Goal: Information Seeking & Learning: Find specific fact

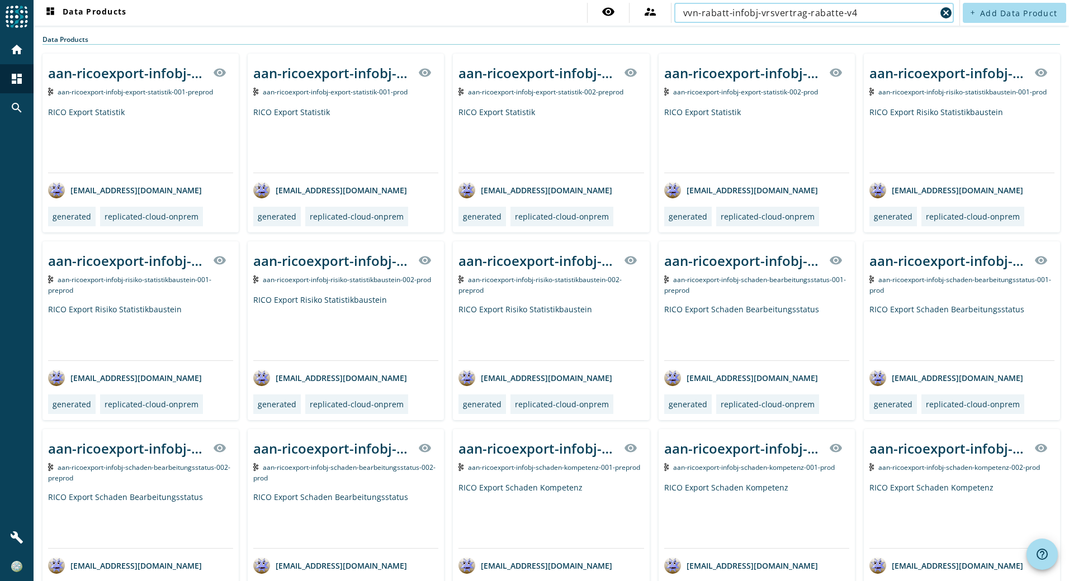
click at [683, 10] on input "vvn-rabatt-infobj-vrsvertrag-rabatte-v4" at bounding box center [809, 12] width 253 height 13
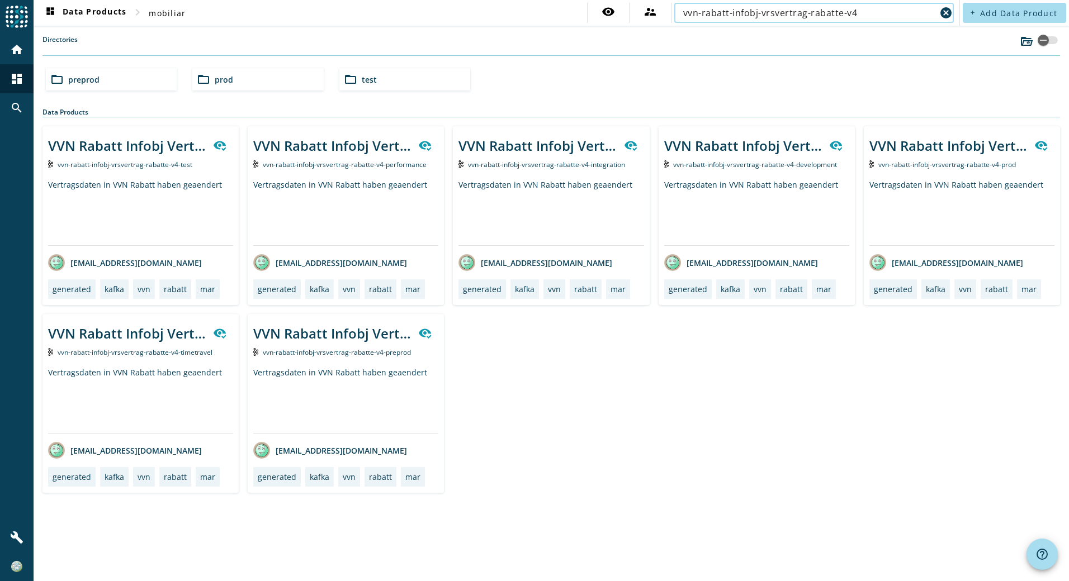
type input "vvn-rabatt-infobj-vrsvertrag-rabatte-v4"
click at [230, 80] on span "prod" at bounding box center [224, 79] width 18 height 11
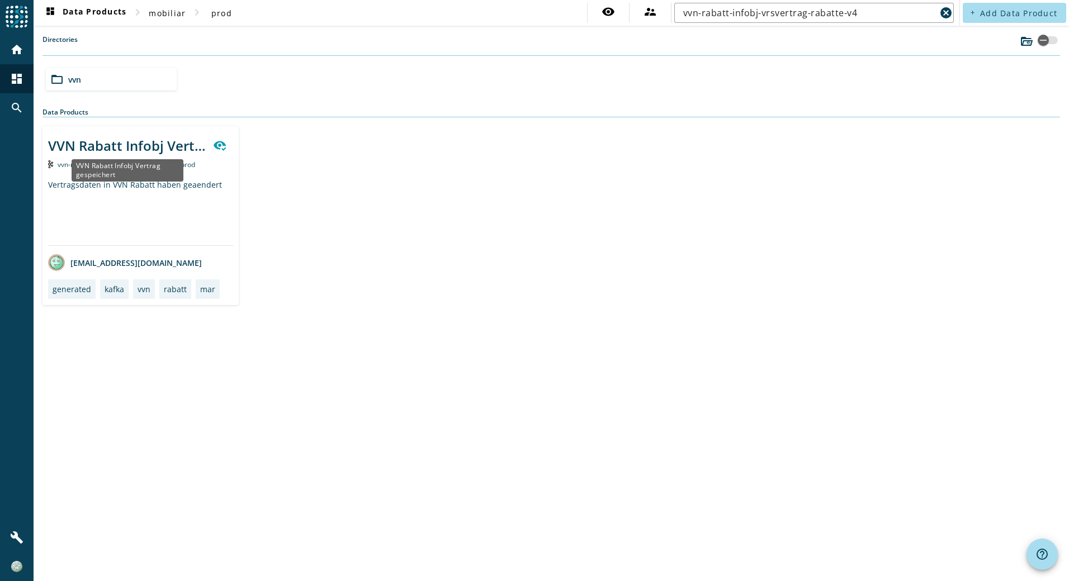
click at [130, 145] on div "VVN Rabatt Infobj Vertrag gespeichert" at bounding box center [127, 145] width 158 height 18
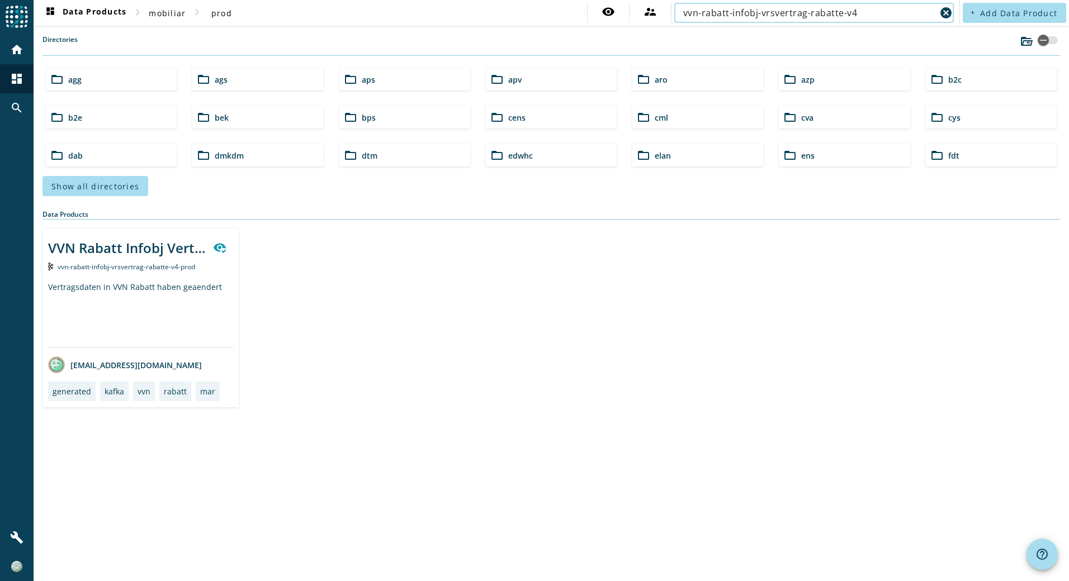
click at [844, 15] on input "vvn-rabatt-infobj-vrsvertrag-rabatte-v4" at bounding box center [809, 12] width 253 height 13
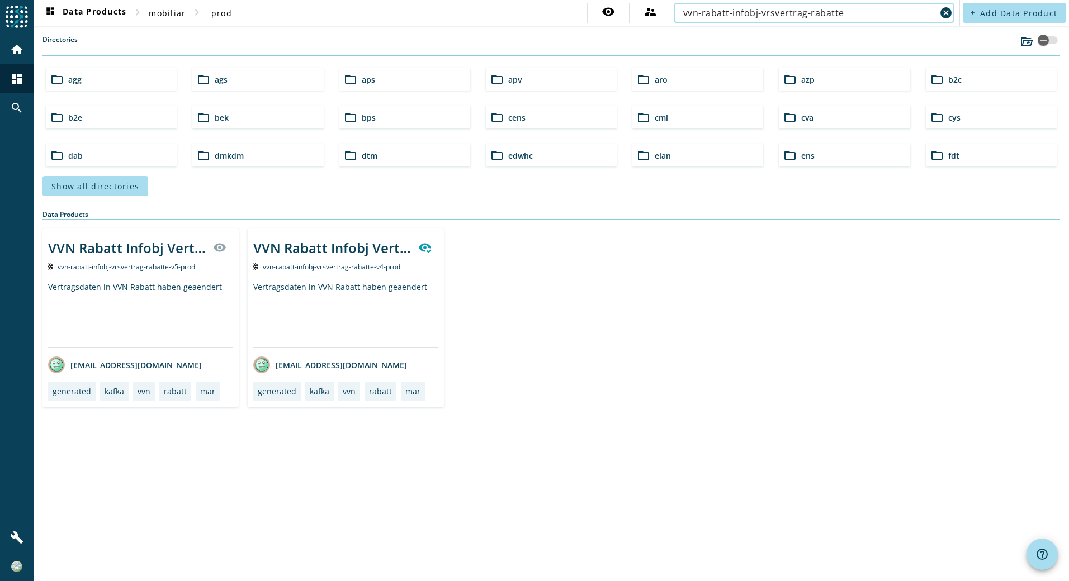
type input "vvn-rabatt-infobj-vrsvertrag-rabatte"
click at [157, 259] on div "VVN Rabatt Infobj Vertrag gespeichert visibility" at bounding box center [140, 247] width 185 height 27
click at [724, 13] on input "vvn-rabatt-infobj-vrsvertrag-rabatte" at bounding box center [809, 12] width 253 height 13
click at [718, 11] on input "vvn-rabatt-infobj-vrsvertrag-rabatte" at bounding box center [809, 12] width 253 height 13
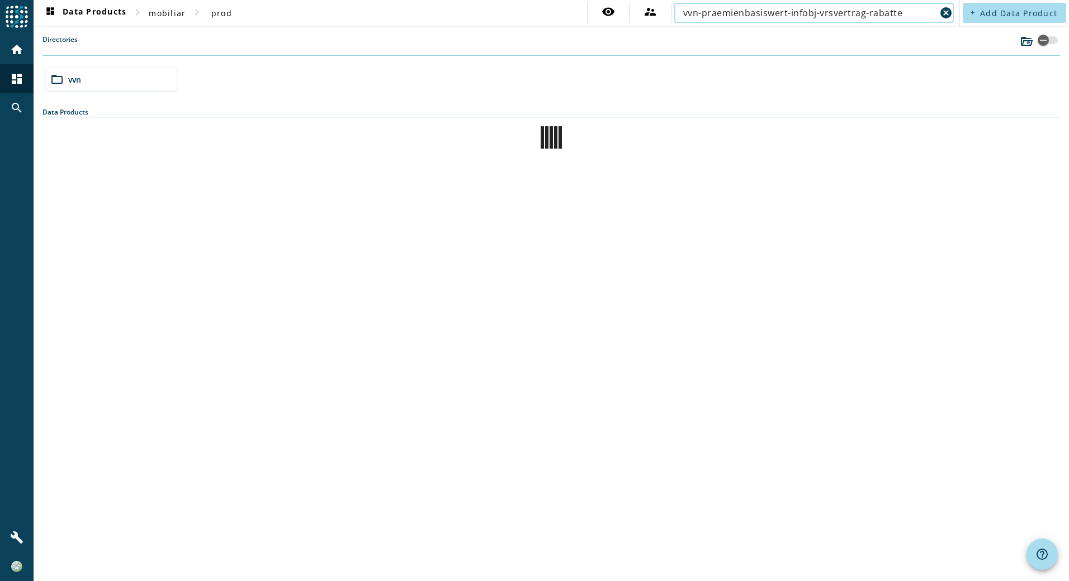
click at [886, 15] on input "vvn-praemienbasiswert-infobj-vrsvertrag-rabatte" at bounding box center [809, 12] width 253 height 13
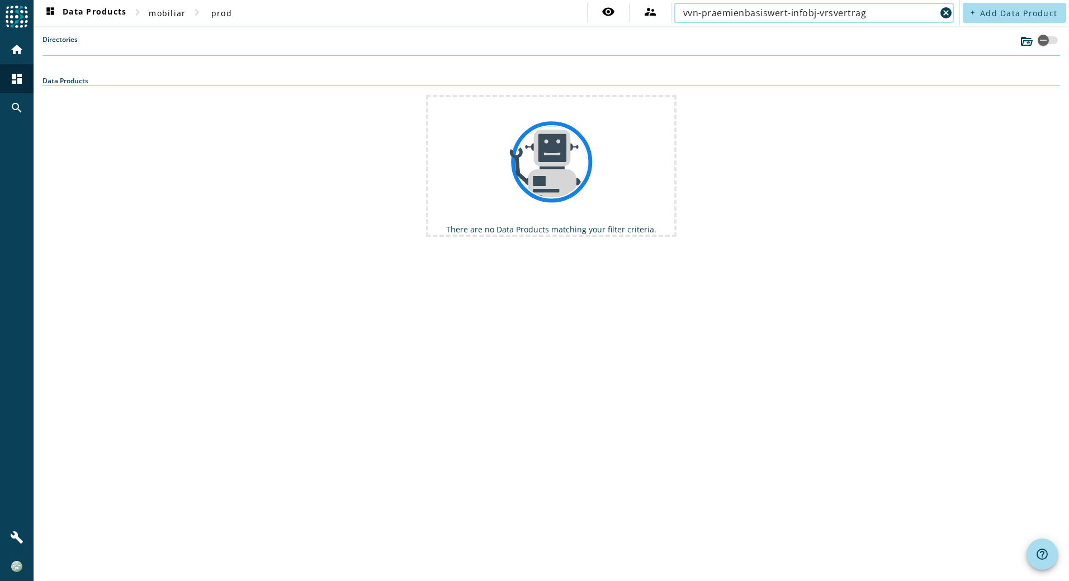
click at [841, 15] on input "vvn-praemienbasiswert-infobj-vrsvertrag" at bounding box center [809, 12] width 253 height 13
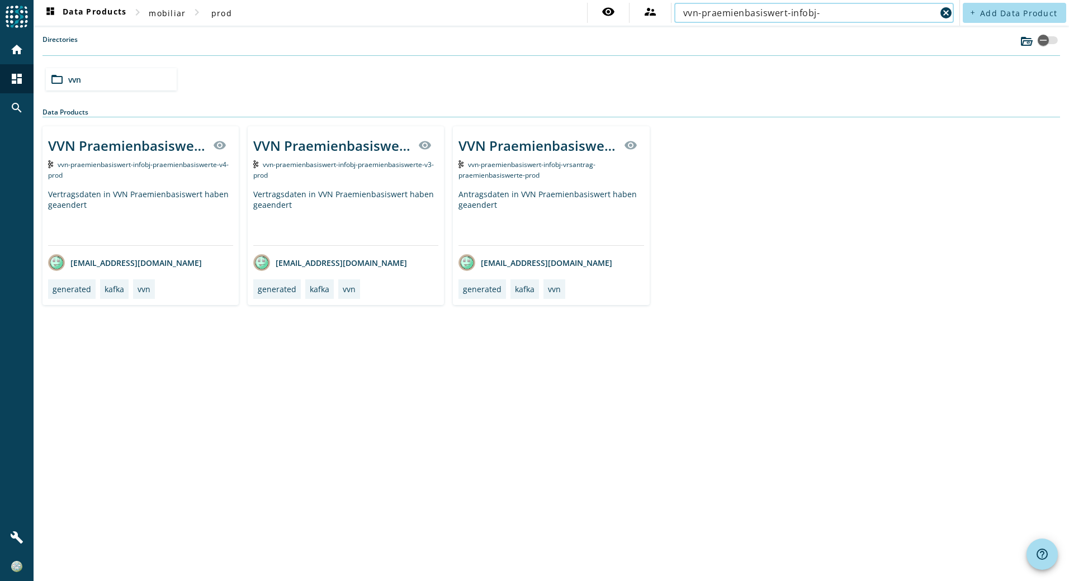
type input "vvn-praemienbasiswert-infobj-"
click at [318, 158] on div "VVN Praemienbasiswert Infobj Vertrag gespeichert visibility" at bounding box center [345, 145] width 185 height 27
